Goal: Book appointment/travel/reservation

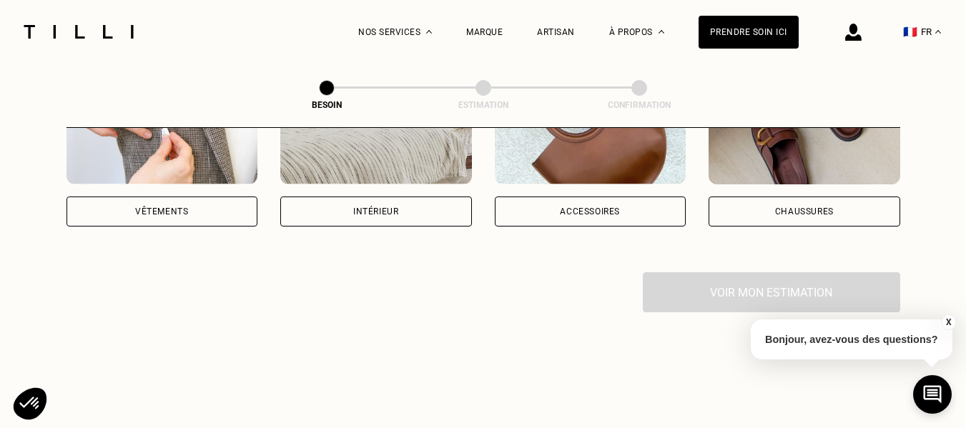
scroll to position [286, 0]
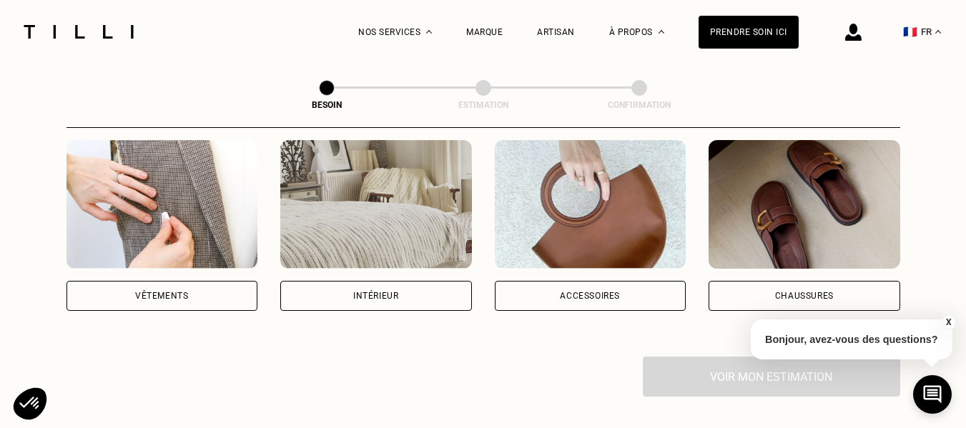
click at [191, 281] on div "Vêtements" at bounding box center [163, 296] width 192 height 30
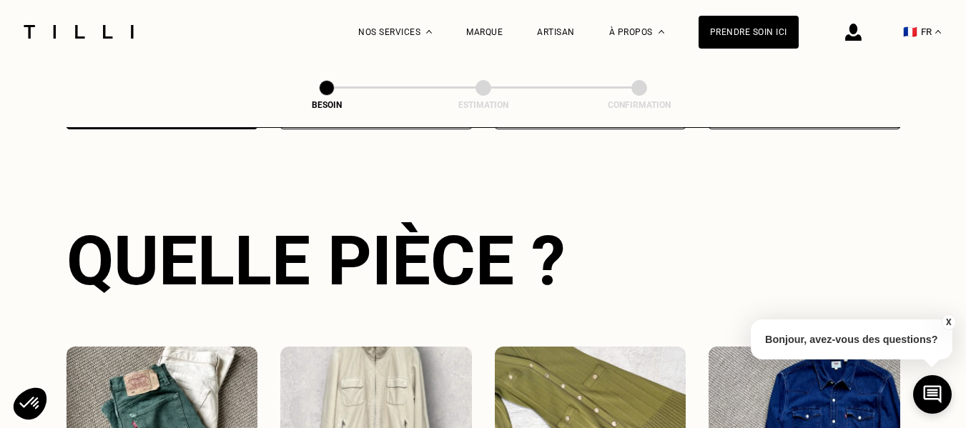
scroll to position [611, 0]
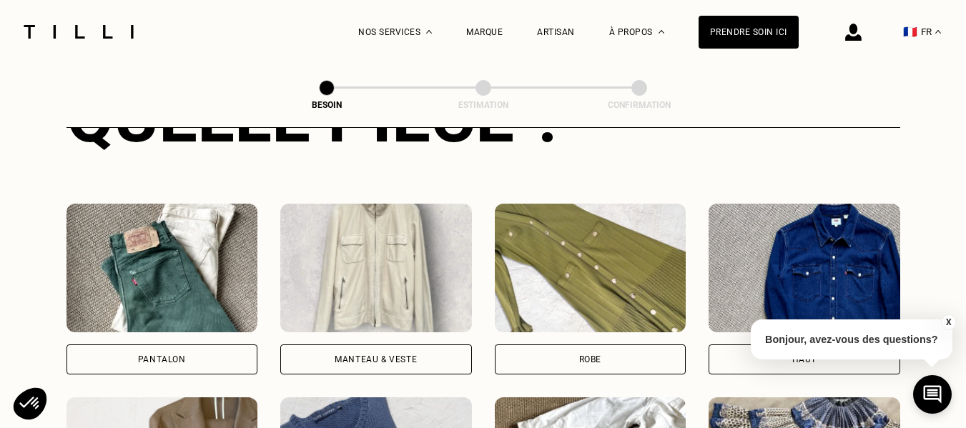
click at [177, 345] on div "Pantalon" at bounding box center [163, 360] width 192 height 30
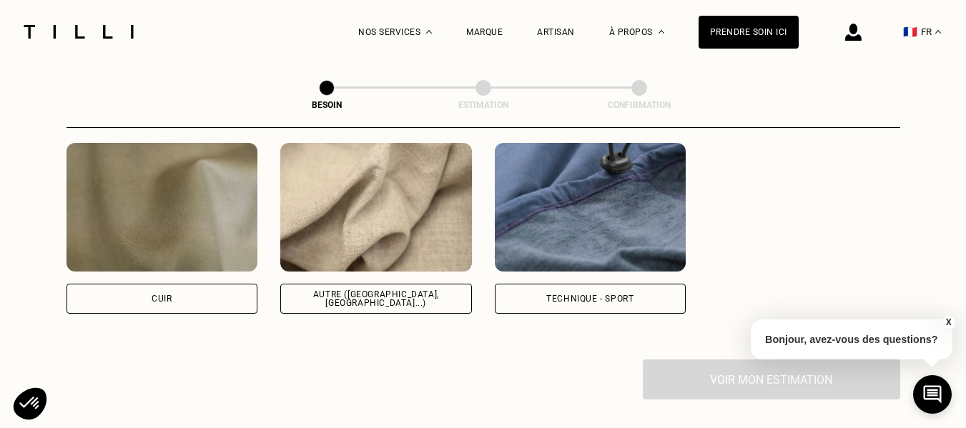
scroll to position [1746, 0]
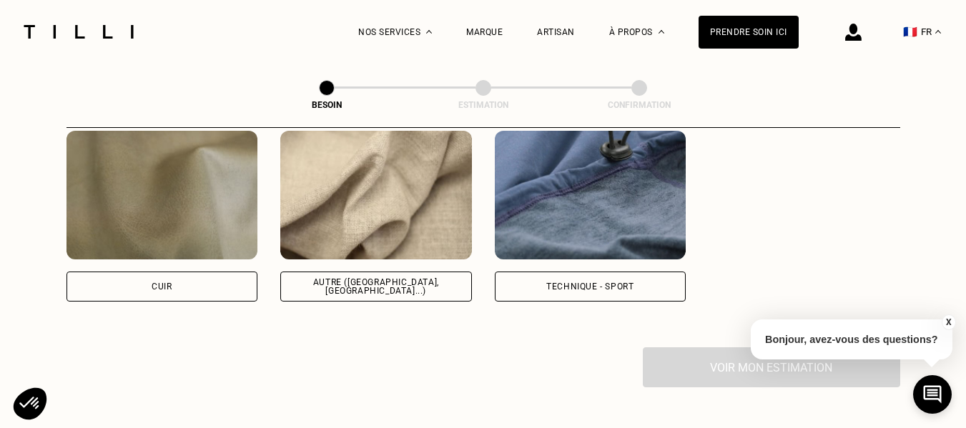
click at [370, 278] on div "Autre ([GEOGRAPHIC_DATA], [GEOGRAPHIC_DATA]...)" at bounding box center [376, 286] width 167 height 17
select select "FR"
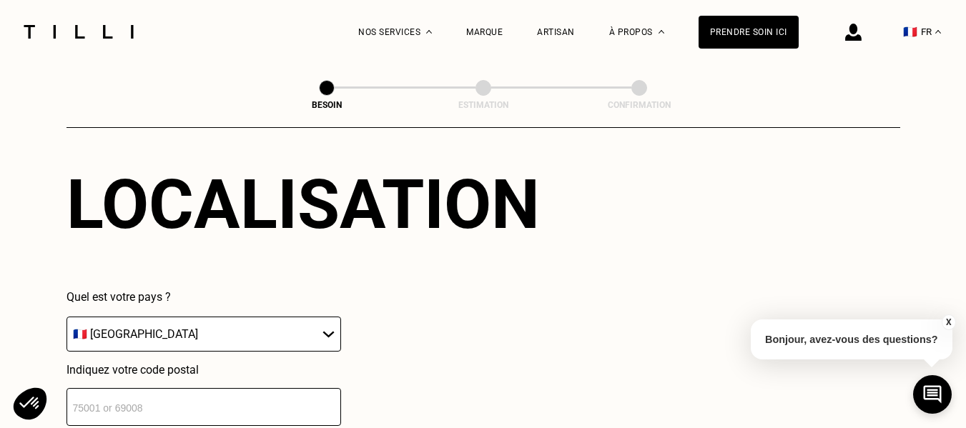
scroll to position [2066, 0]
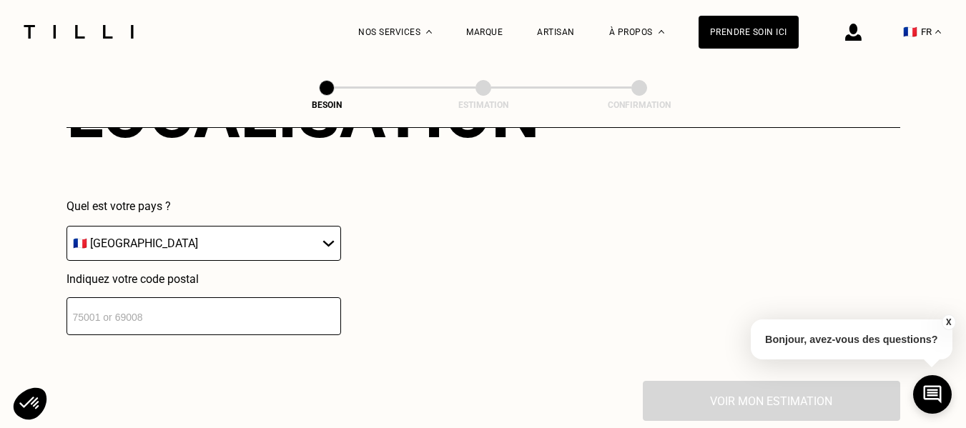
click at [165, 311] on input "number" at bounding box center [204, 317] width 275 height 38
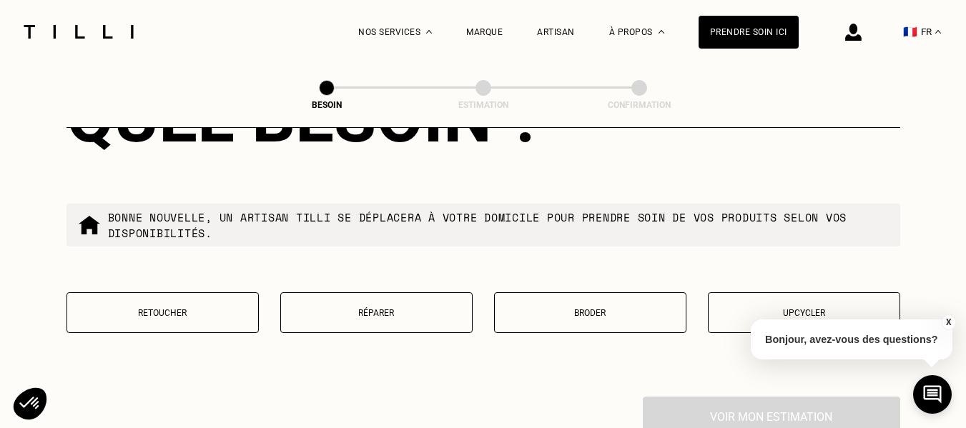
scroll to position [2422, 0]
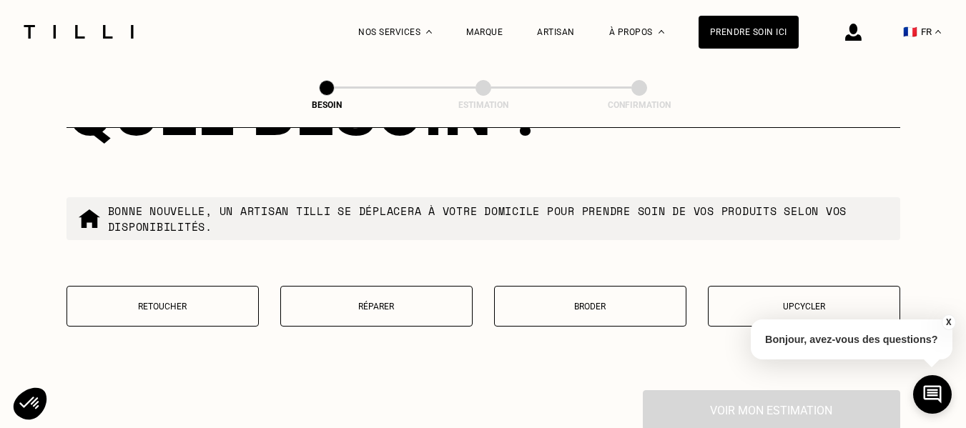
type input "35135"
click at [177, 302] on p "Retoucher" at bounding box center [162, 307] width 177 height 10
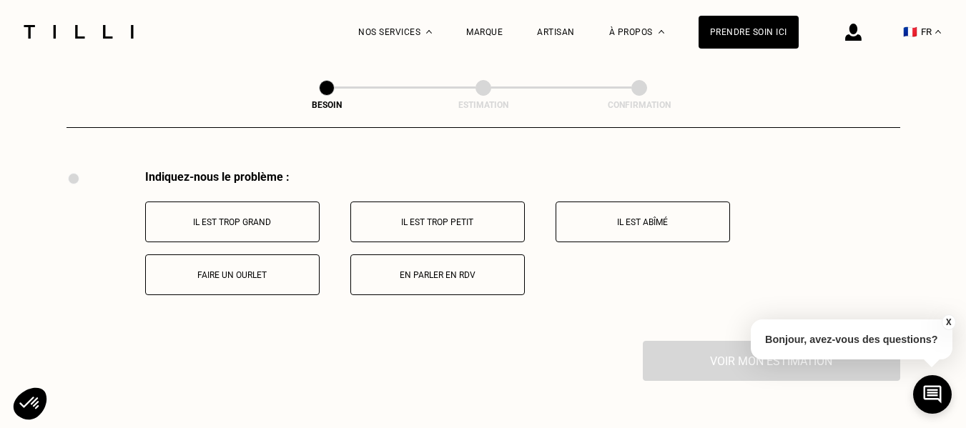
scroll to position [2645, 0]
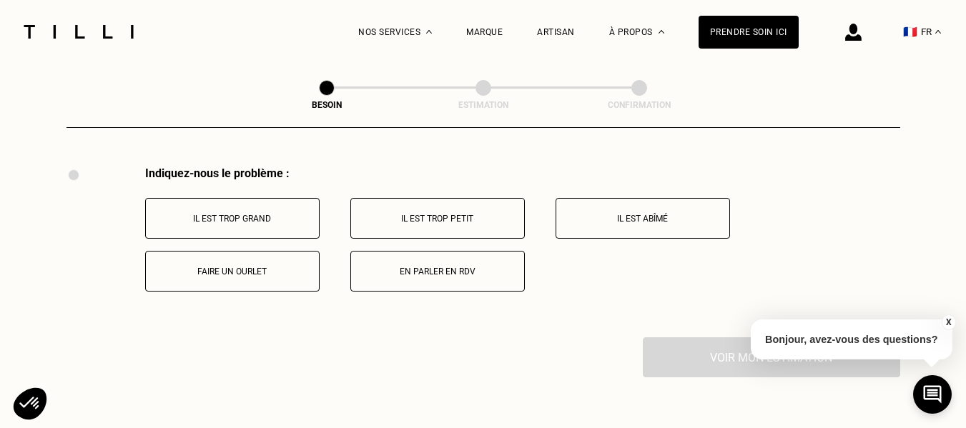
click at [254, 214] on p "Il est trop grand" at bounding box center [232, 219] width 159 height 10
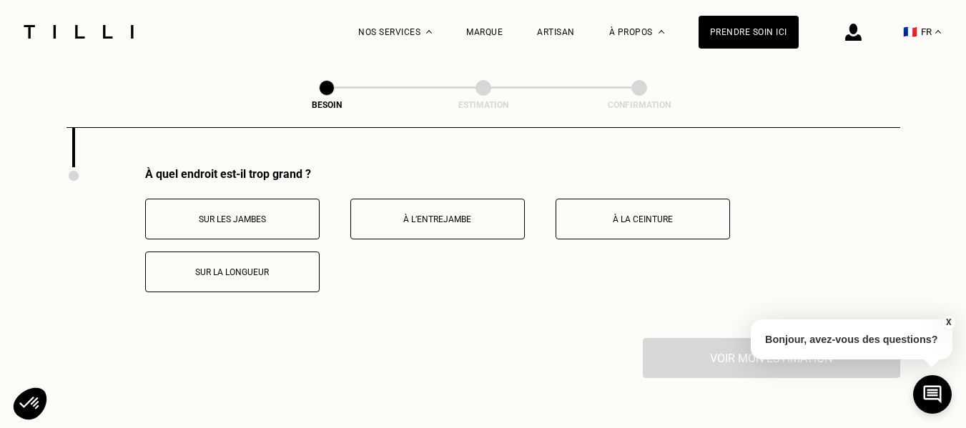
scroll to position [2816, 0]
click at [285, 274] on button "Sur la longueur" at bounding box center [232, 271] width 175 height 41
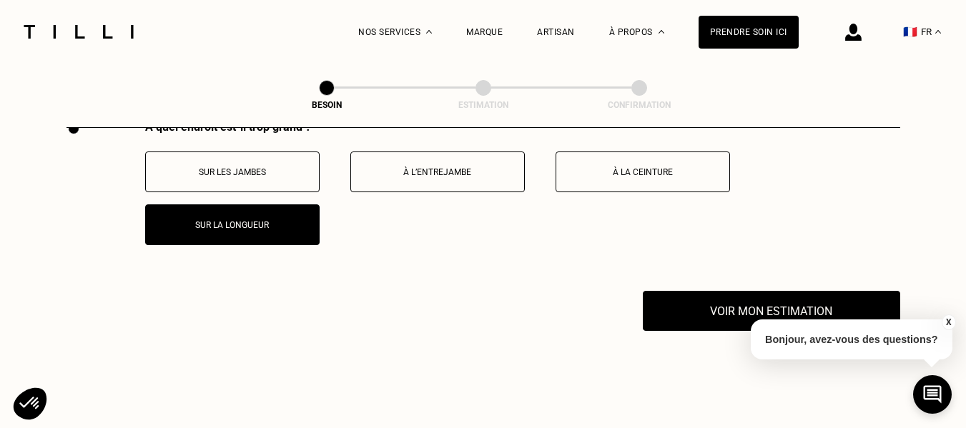
scroll to position [2888, 0]
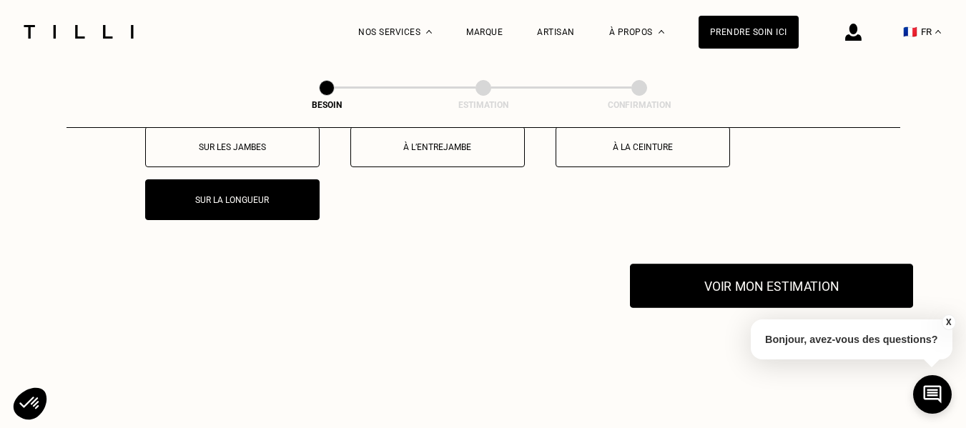
click at [704, 276] on button "Voir mon estimation" at bounding box center [771, 286] width 283 height 44
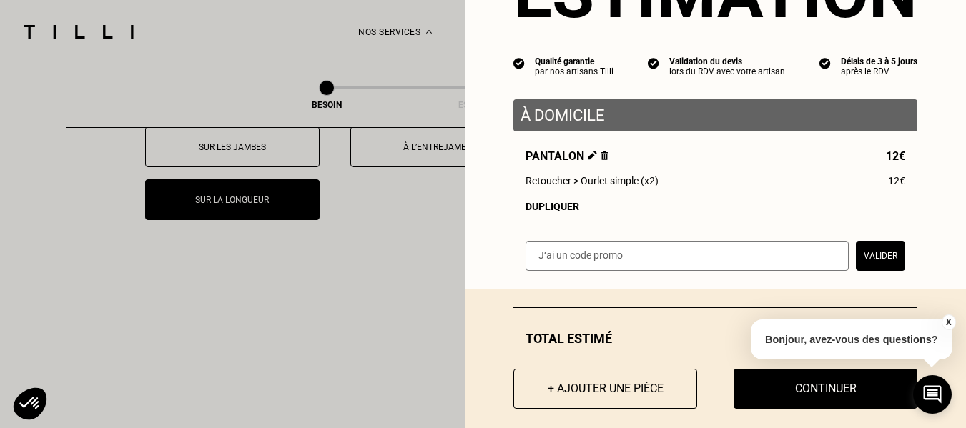
scroll to position [114, 0]
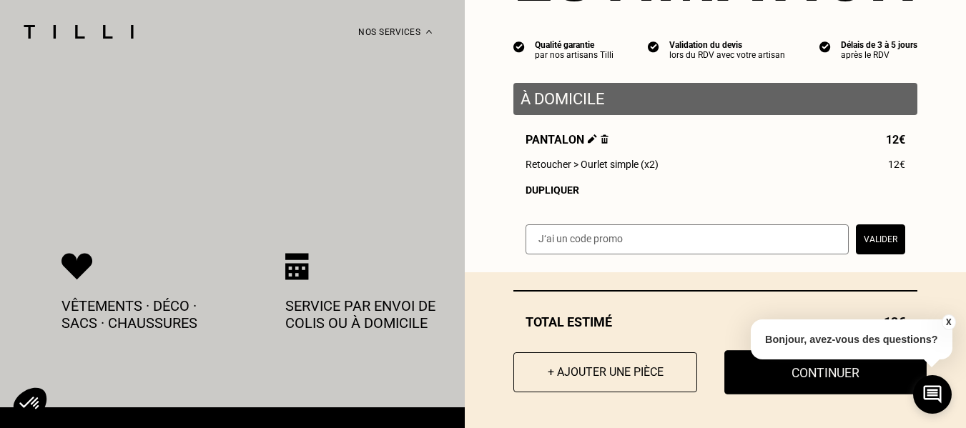
click at [749, 364] on button "Continuer" at bounding box center [825, 372] width 202 height 44
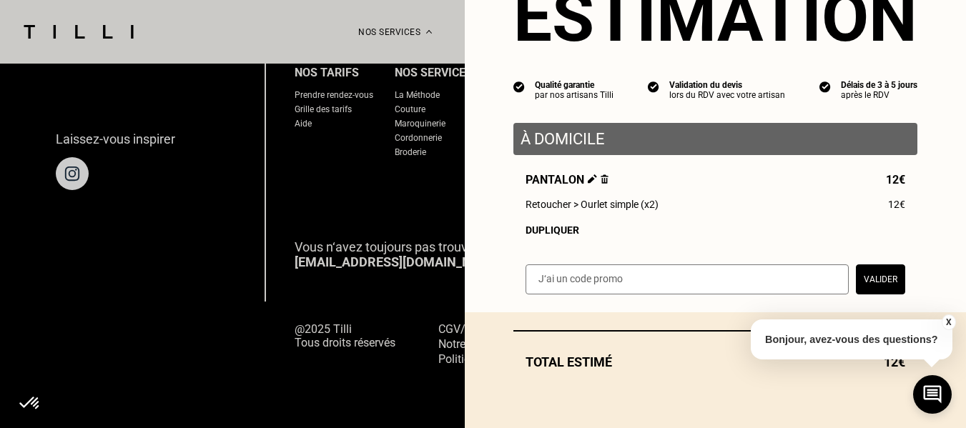
scroll to position [74, 0]
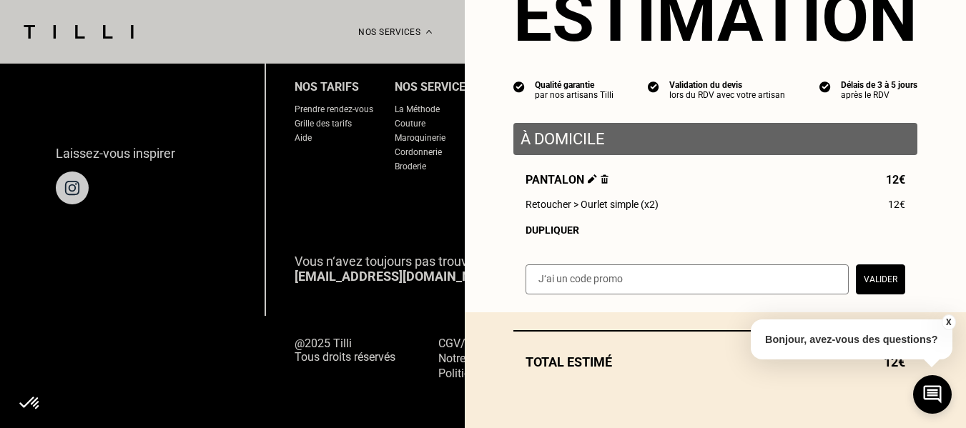
select select "FR"
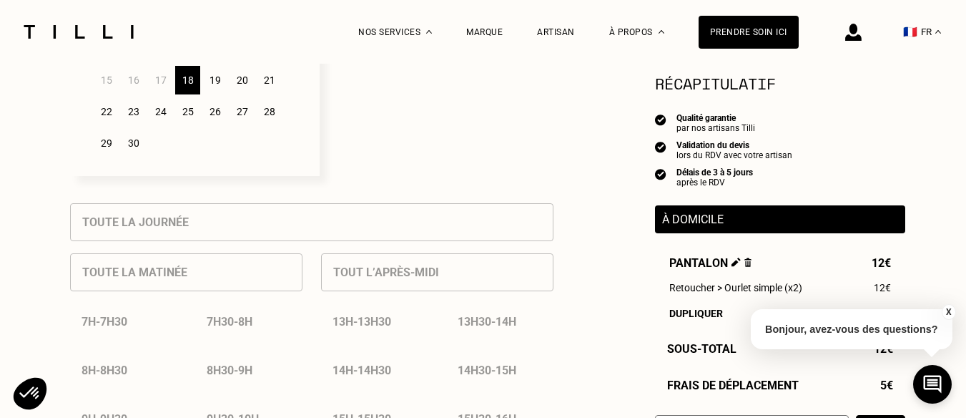
scroll to position [501, 0]
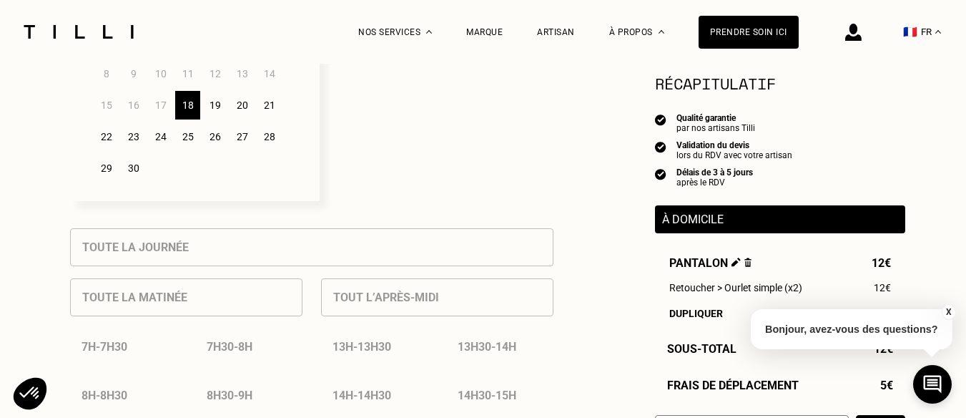
click at [214, 114] on div "19" at bounding box center [214, 105] width 25 height 29
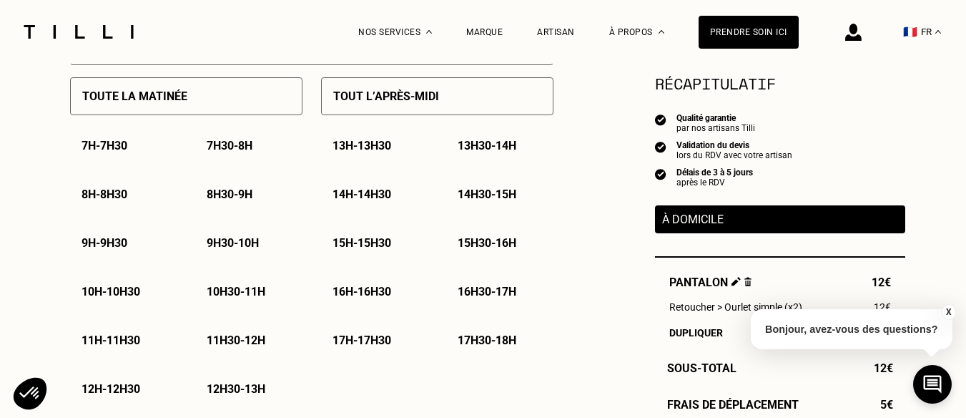
scroll to position [715, 0]
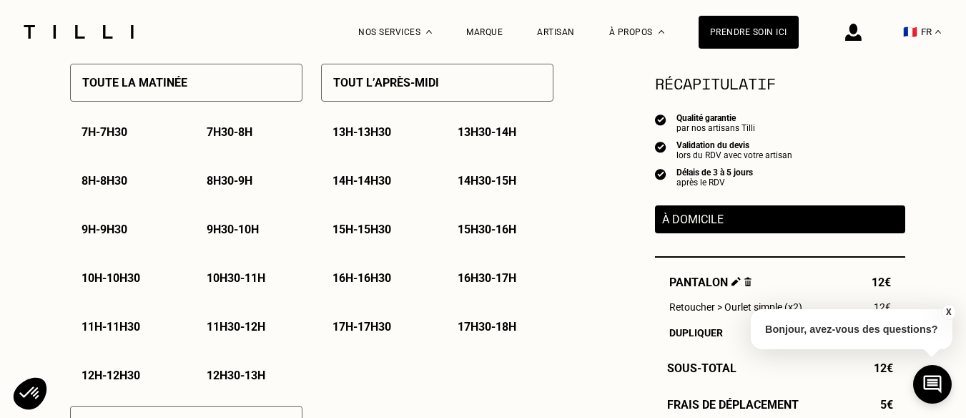
click at [251, 382] on p "12h30 - 13h" at bounding box center [236, 375] width 59 height 14
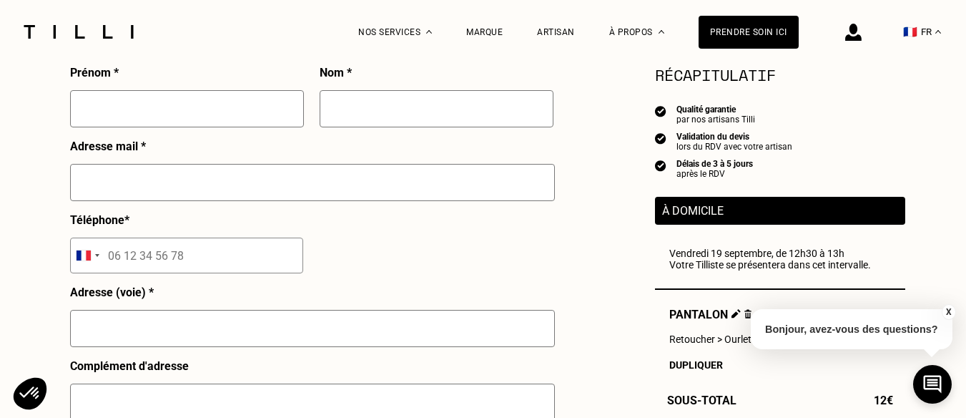
scroll to position [1287, 0]
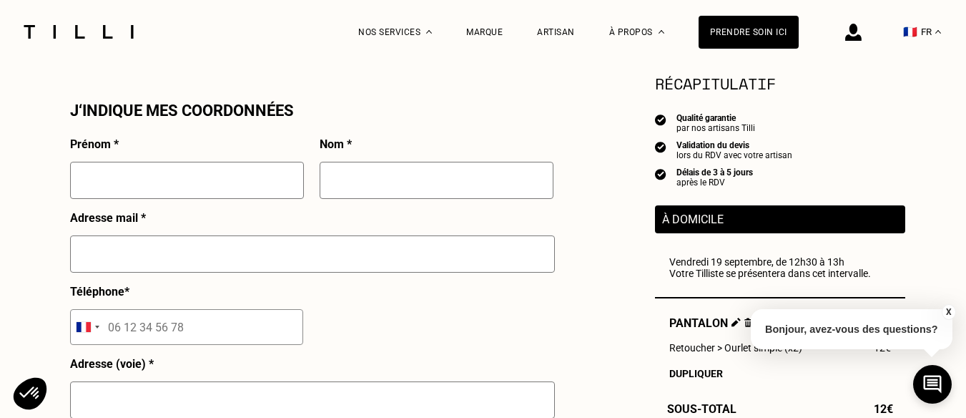
click at [206, 191] on input "text" at bounding box center [187, 180] width 234 height 37
type input "[PERSON_NAME]"
click at [362, 176] on input "text" at bounding box center [437, 180] width 234 height 37
type input "Tichet"
click at [119, 272] on input "text" at bounding box center [312, 253] width 485 height 37
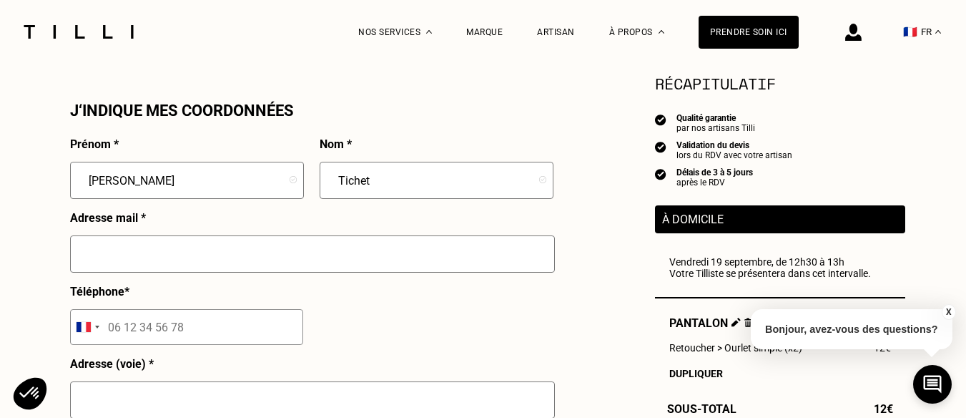
click at [154, 261] on input "text" at bounding box center [312, 253] width 485 height 37
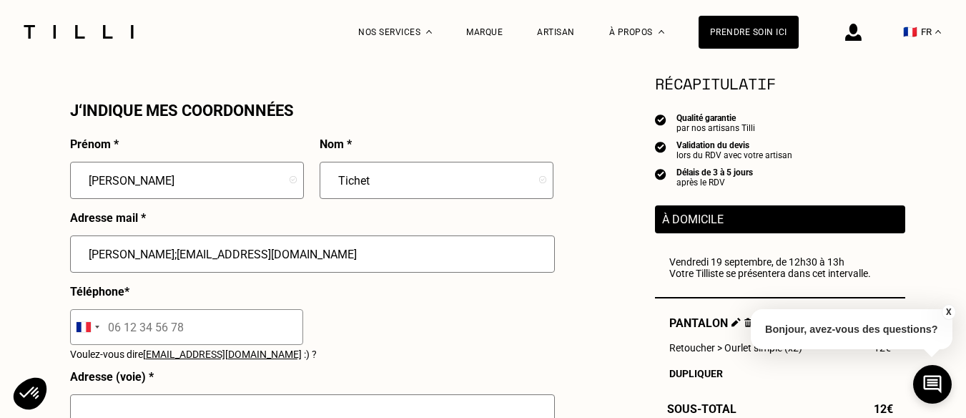
type input "[PERSON_NAME];[EMAIL_ADDRESS][DOMAIN_NAME]"
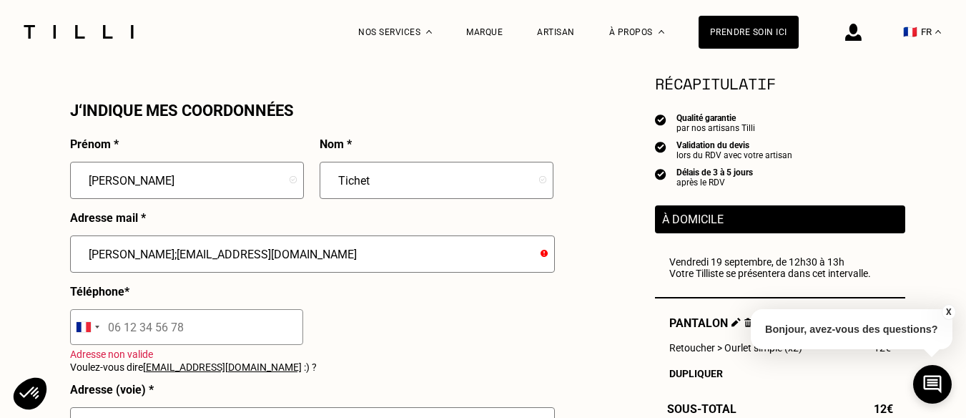
click at [141, 344] on input "tel" at bounding box center [186, 327] width 233 height 36
type input "06 70 47 63 86"
click at [129, 260] on input "[PERSON_NAME];[EMAIL_ADDRESS][DOMAIN_NAME]" at bounding box center [312, 253] width 485 height 37
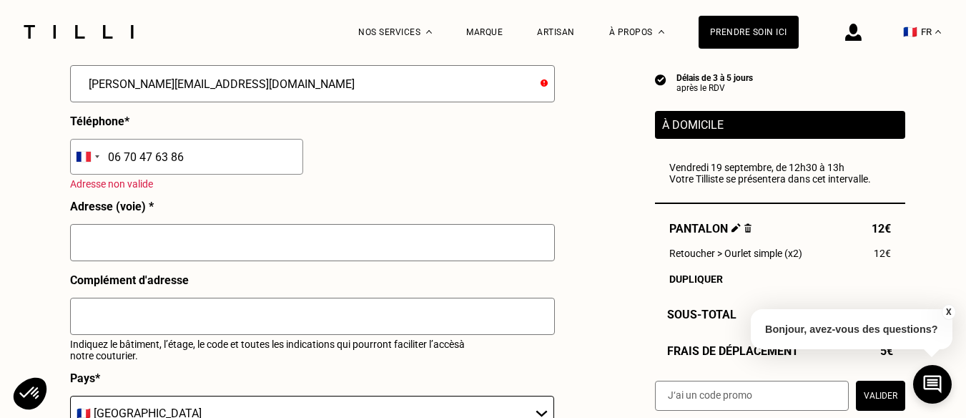
scroll to position [1502, 0]
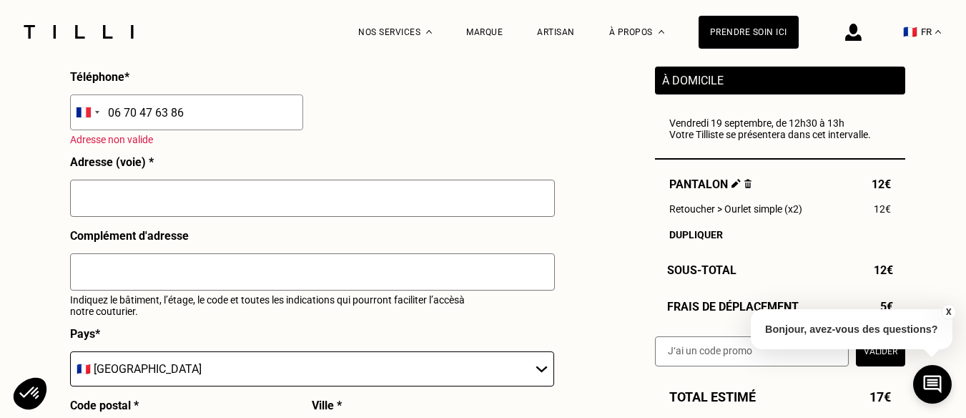
type input "[PERSON_NAME][EMAIL_ADDRESS][DOMAIN_NAME]"
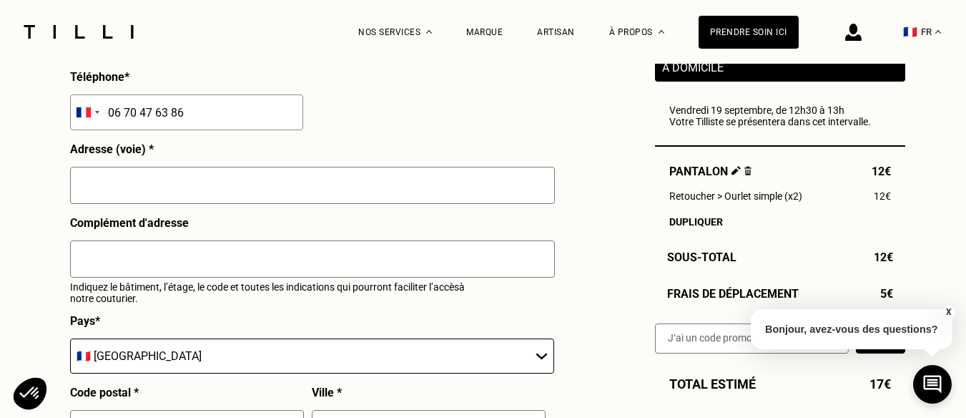
click at [111, 204] on input "text" at bounding box center [312, 185] width 485 height 37
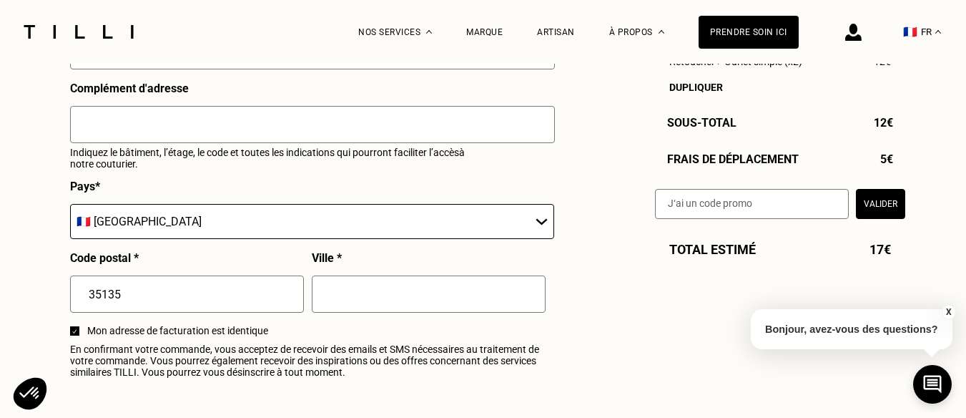
scroll to position [1645, 0]
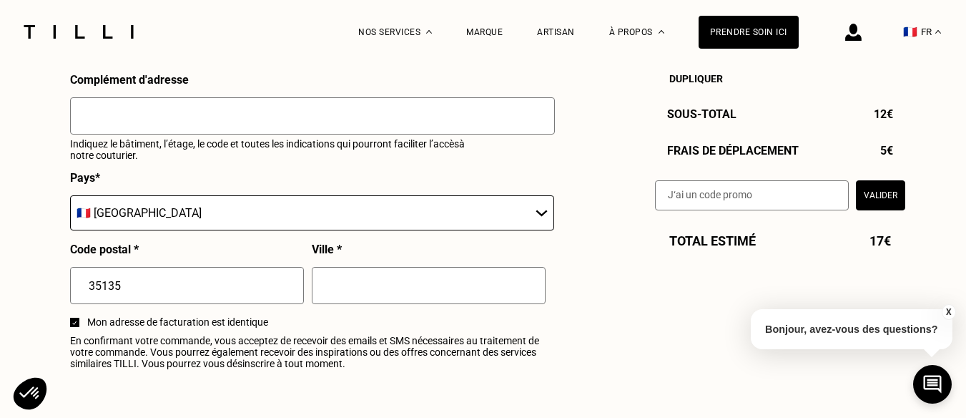
type input "[STREET_ADDRESS][PERSON_NAME]"
click at [318, 288] on input "text" at bounding box center [429, 285] width 234 height 37
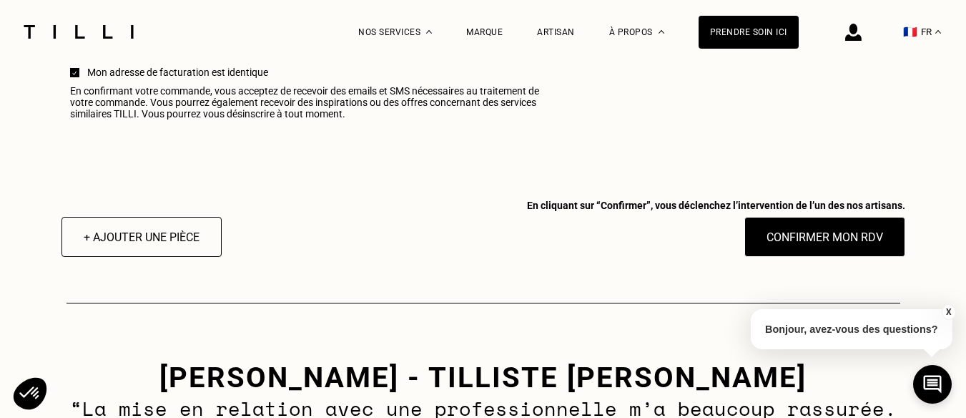
scroll to position [1931, 0]
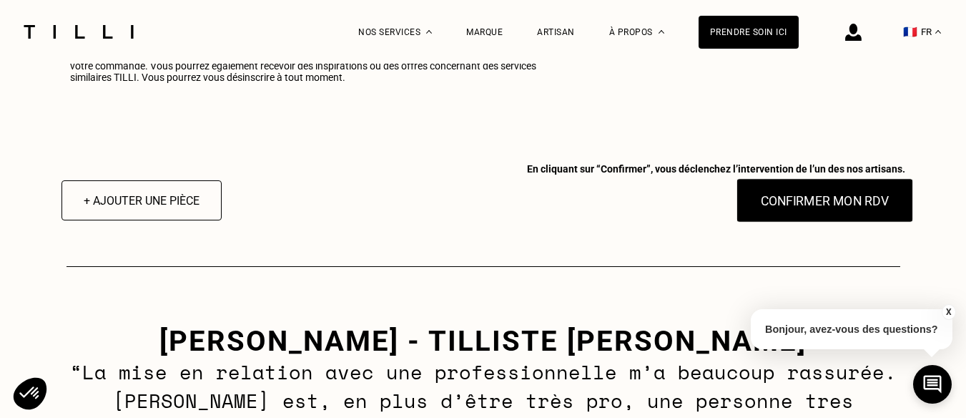
type input "Chantepie"
click at [787, 208] on button "Confirmer mon RDV" at bounding box center [824, 200] width 177 height 44
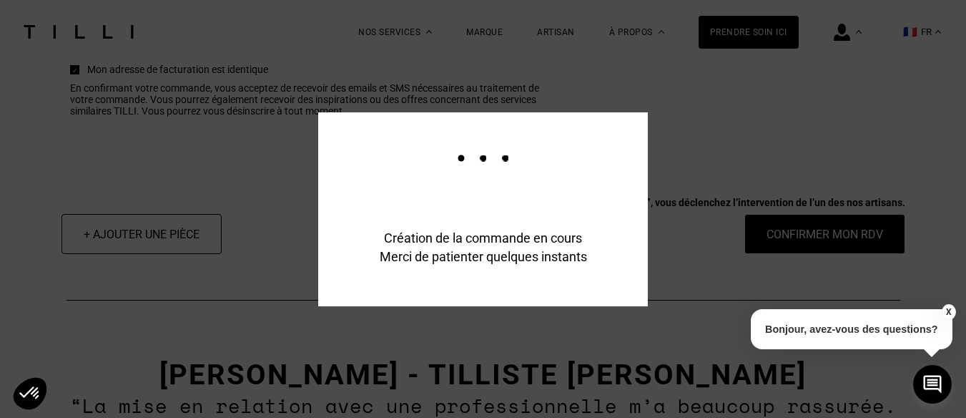
scroll to position [1966, 0]
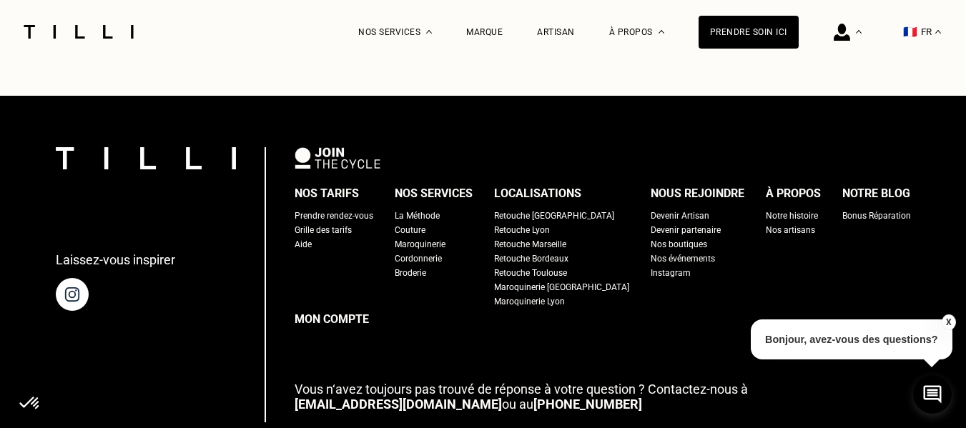
scroll to position [999, 0]
